Goal: Answer question/provide support: Share knowledge or assist other users

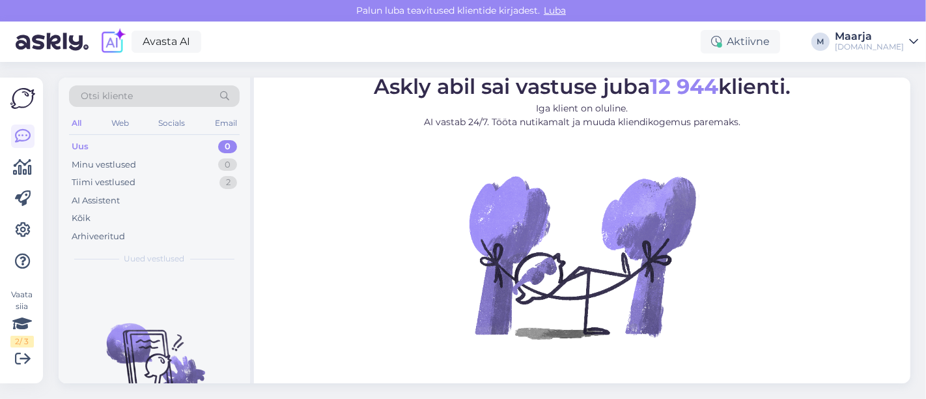
click at [147, 90] on div "Otsi kliente" at bounding box center [154, 95] width 171 height 21
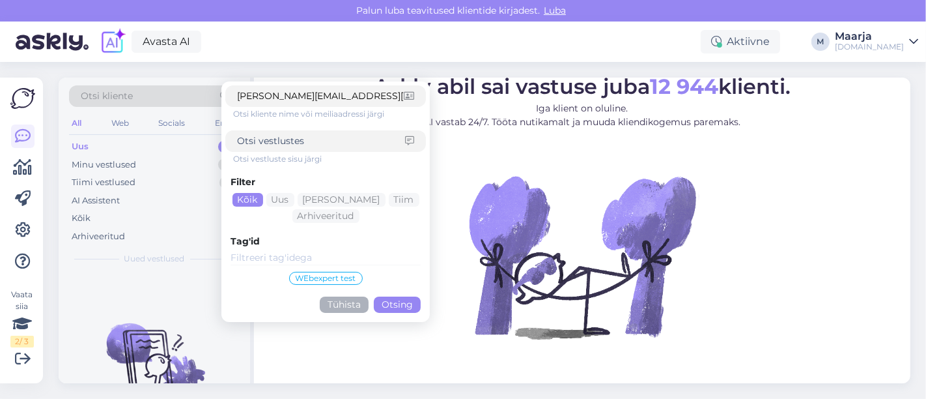
type input "[PERSON_NAME][EMAIL_ADDRESS][DOMAIN_NAME]"
click at [399, 304] on button "Otsing" at bounding box center [397, 304] width 47 height 16
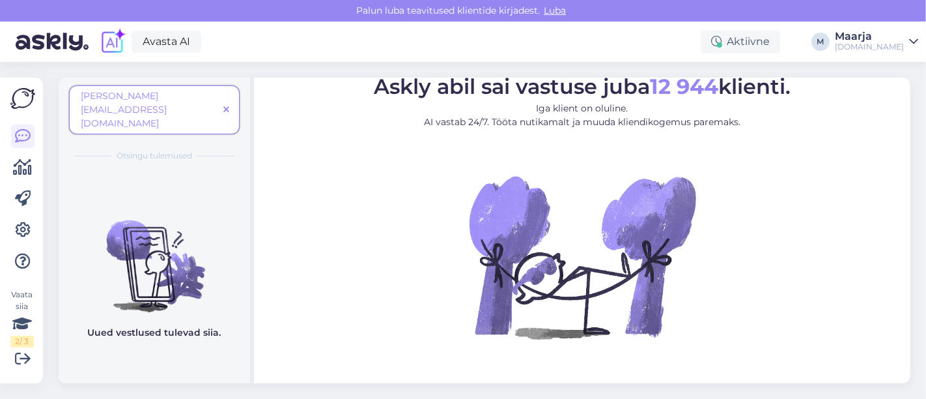
drag, startPoint x: 204, startPoint y: 96, endPoint x: 156, endPoint y: 97, distance: 47.6
click at [156, 96] on span "[PERSON_NAME][EMAIL_ADDRESS][DOMAIN_NAME]" at bounding box center [149, 109] width 137 height 41
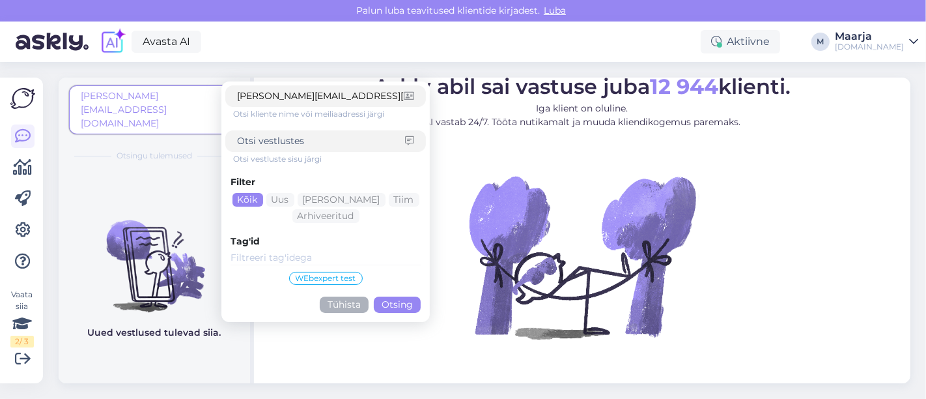
drag, startPoint x: 365, startPoint y: 93, endPoint x: 253, endPoint y: 103, distance: 112.5
click at [253, 103] on div "[PERSON_NAME][EMAIL_ADDRESS][DOMAIN_NAME]" at bounding box center [325, 95] width 201 height 21
type input "[PERSON_NAME]"
click button "Otsing" at bounding box center [397, 304] width 47 height 16
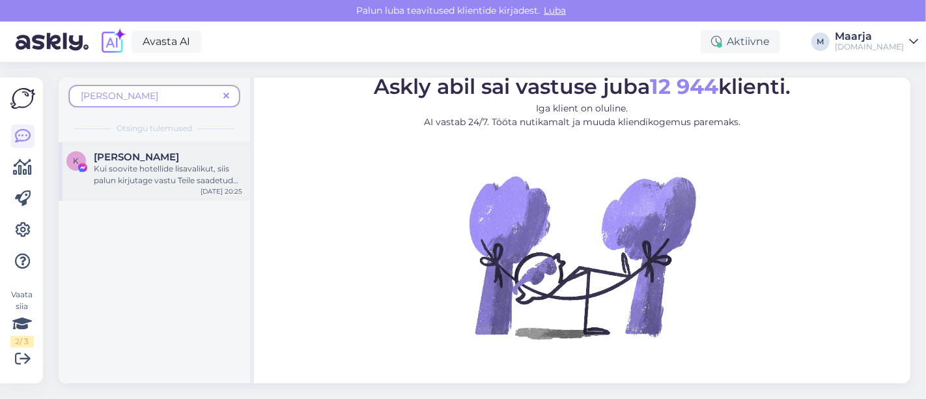
click at [160, 175] on div "Kui soovite hotellide lisavalikut, siis palun kirjutage vastu Teile saadetud me…" at bounding box center [168, 174] width 149 height 23
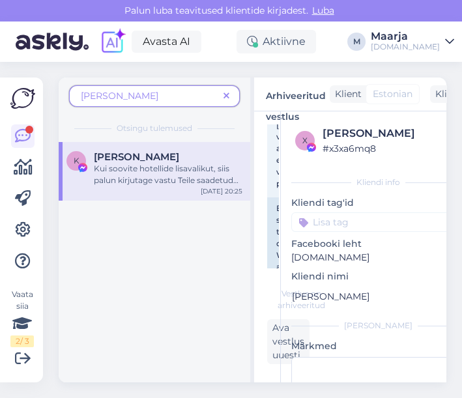
scroll to position [1854, 0]
click at [225, 92] on icon at bounding box center [226, 96] width 6 height 9
